Goal: Task Accomplishment & Management: Manage account settings

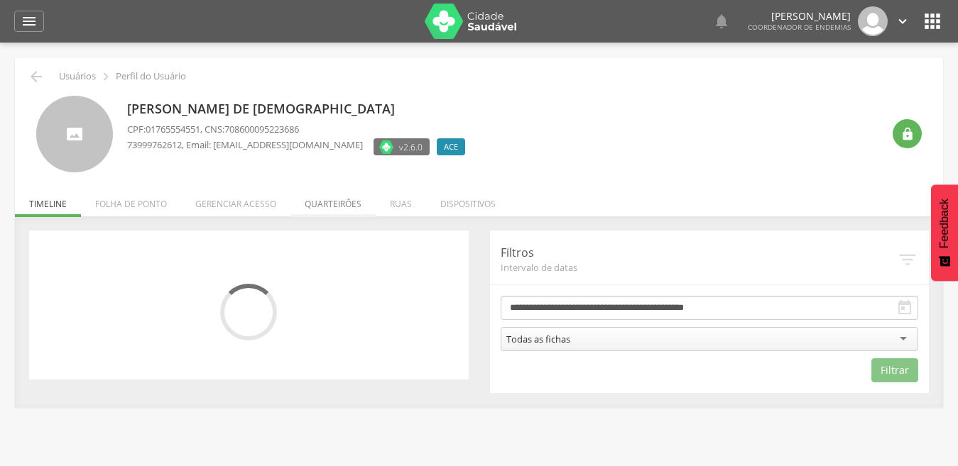
click at [316, 206] on li "Quarteirões" at bounding box center [332, 200] width 85 height 33
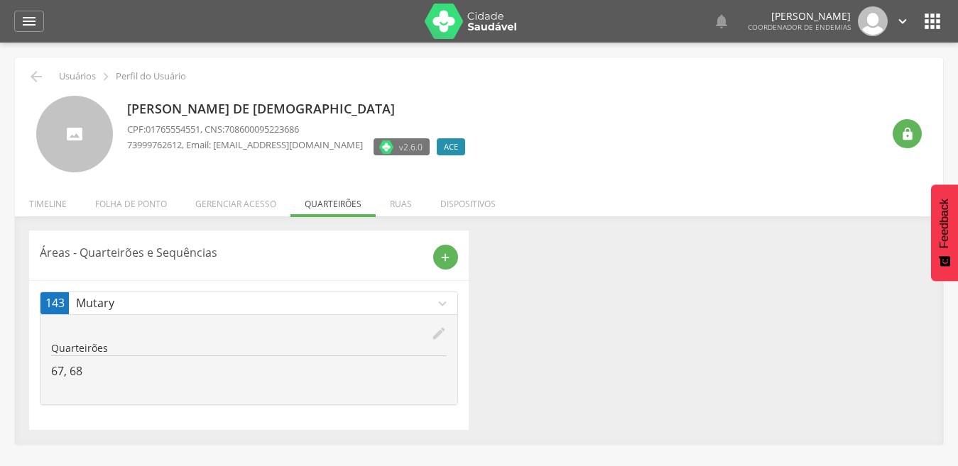
click at [438, 329] on icon "edit" at bounding box center [439, 334] width 16 height 16
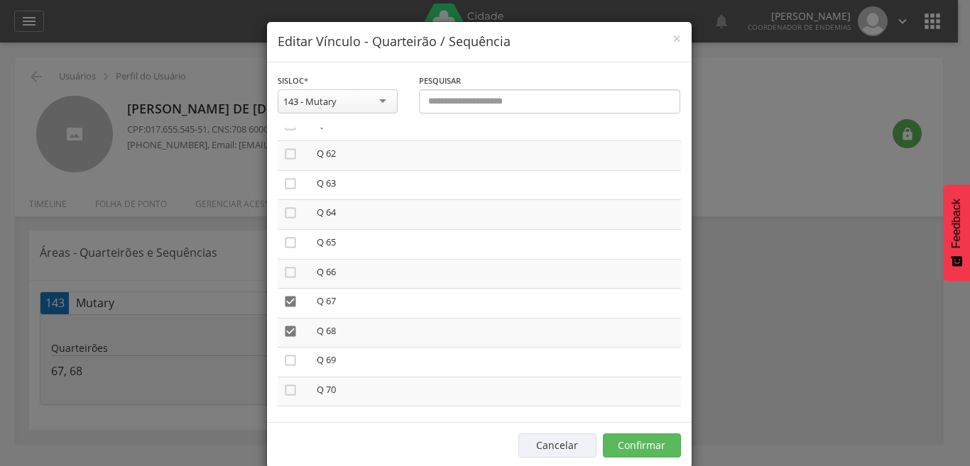
scroll to position [1874, 0]
click at [283, 265] on icon "" at bounding box center [290, 270] width 14 height 14
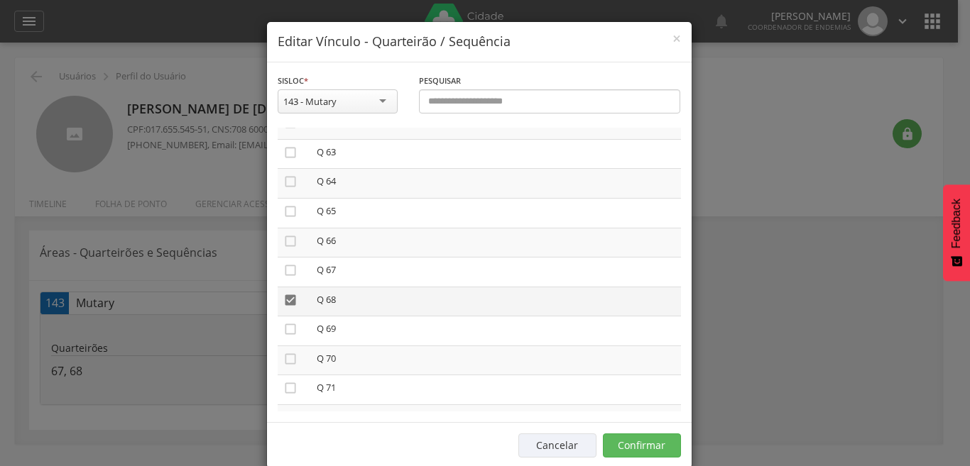
click at [283, 302] on icon "" at bounding box center [290, 300] width 14 height 14
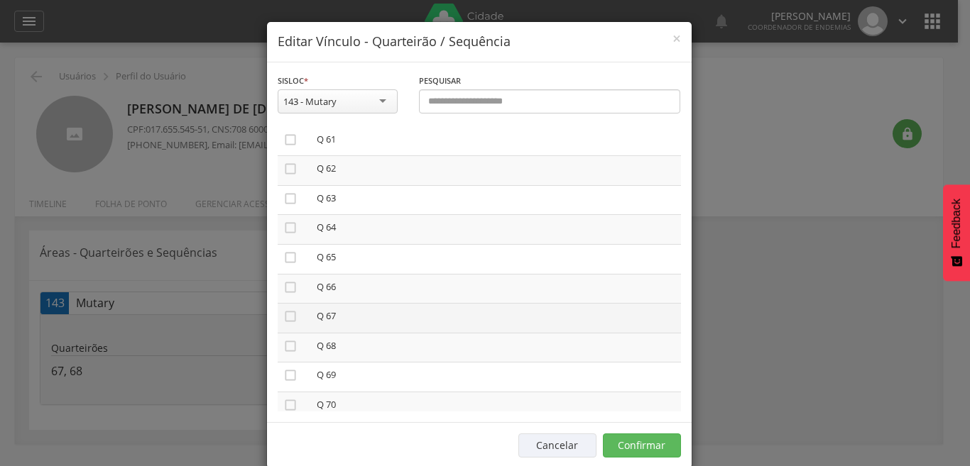
scroll to position [1803, 0]
click at [283, 340] on icon "" at bounding box center [290, 341] width 14 height 14
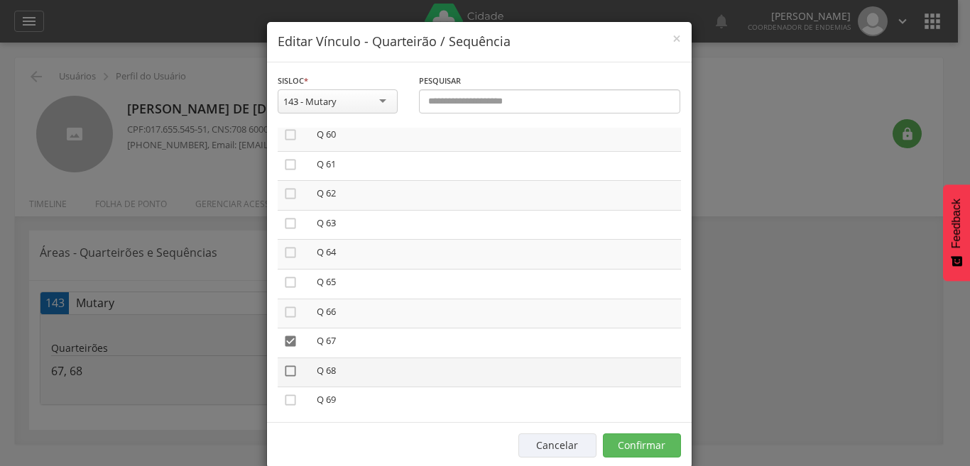
click at [283, 374] on icon "" at bounding box center [290, 371] width 14 height 14
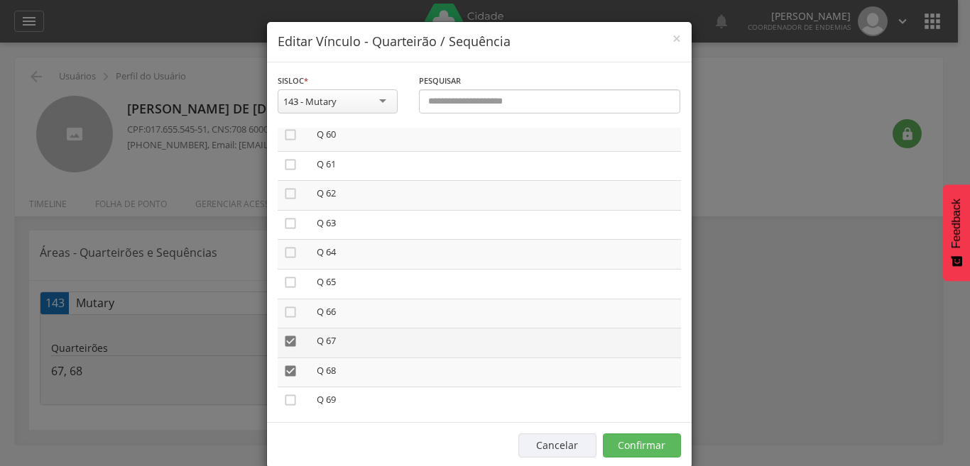
click at [283, 337] on icon "" at bounding box center [290, 341] width 14 height 14
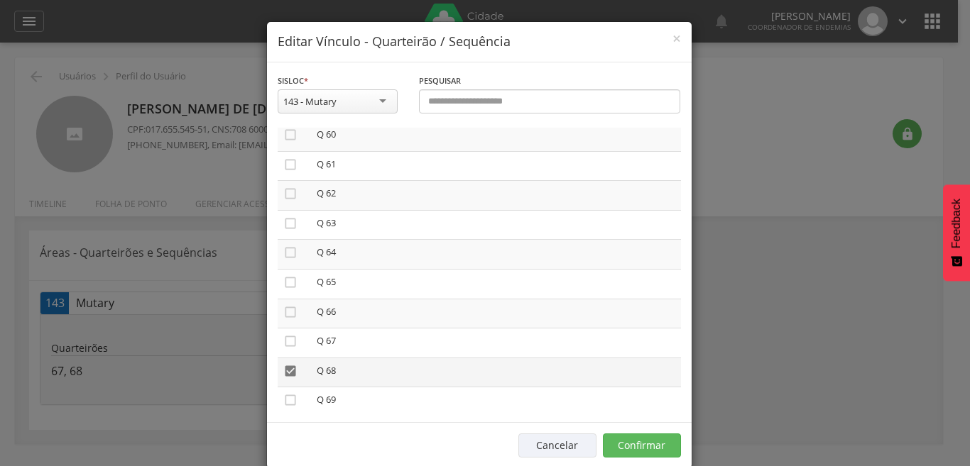
click at [283, 366] on icon "" at bounding box center [290, 371] width 14 height 14
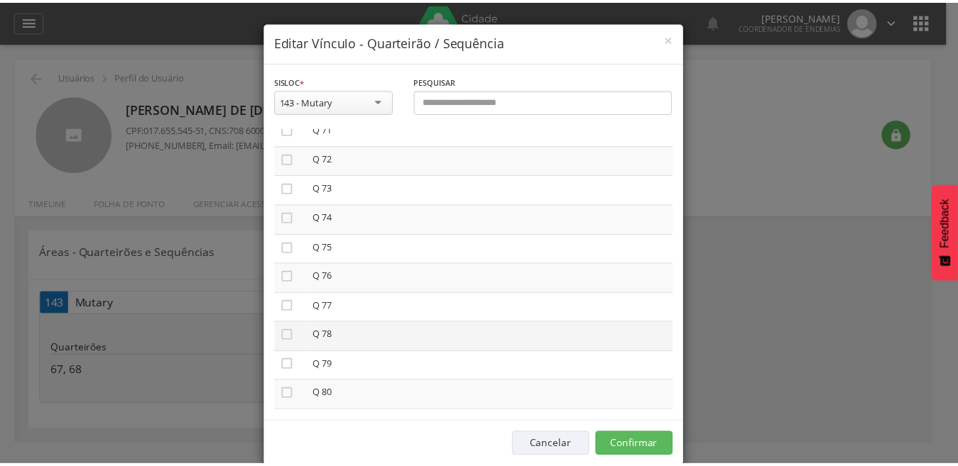
scroll to position [2158, 0]
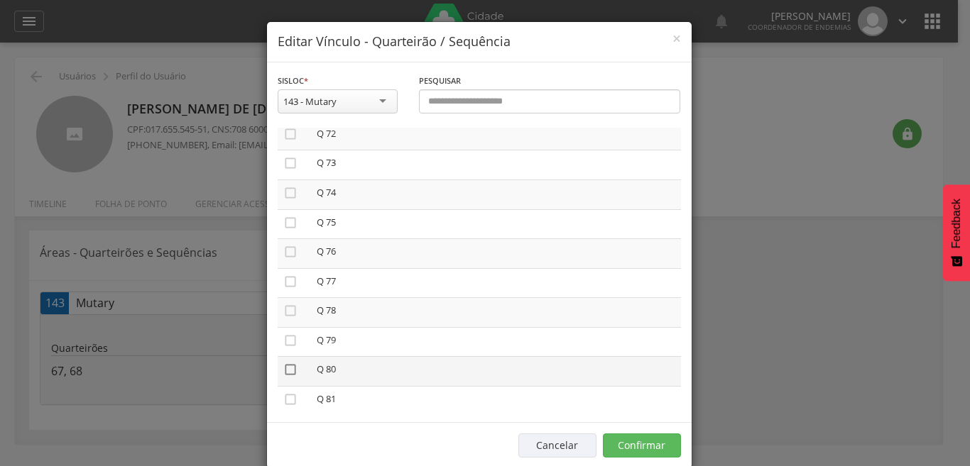
click at [283, 373] on icon "" at bounding box center [290, 370] width 14 height 14
click at [617, 439] on button "Confirmar" at bounding box center [642, 446] width 78 height 24
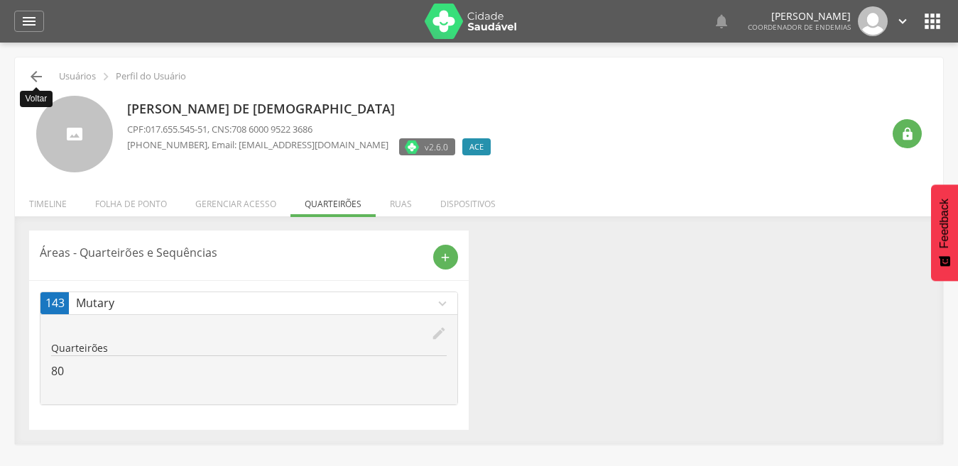
click at [32, 75] on icon "" at bounding box center [36, 76] width 17 height 17
